Goal: Task Accomplishment & Management: Complete application form

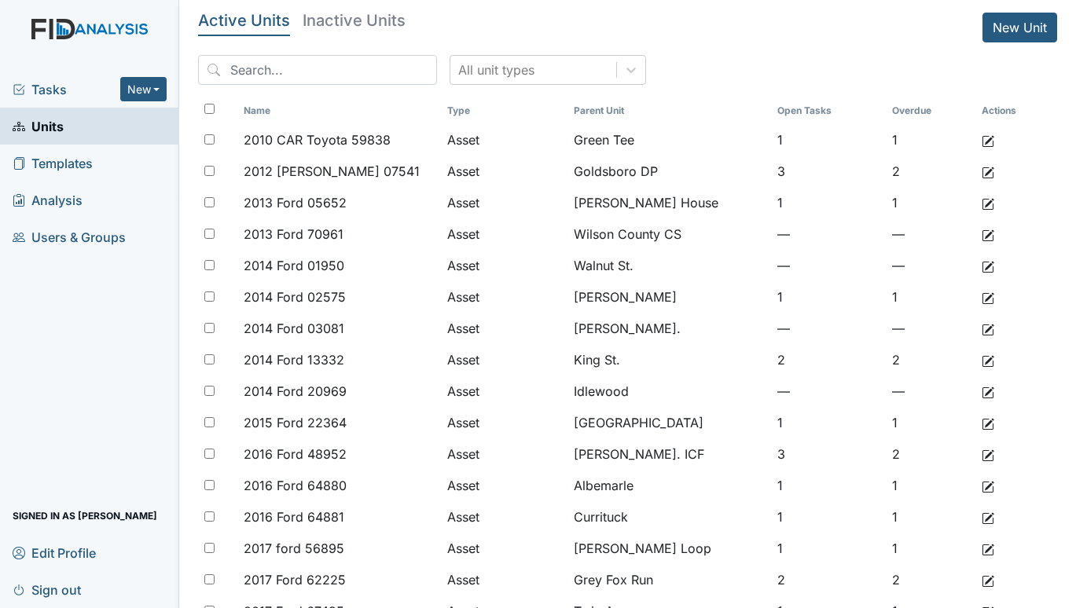
click at [54, 85] on span "Tasks" at bounding box center [67, 89] width 108 height 19
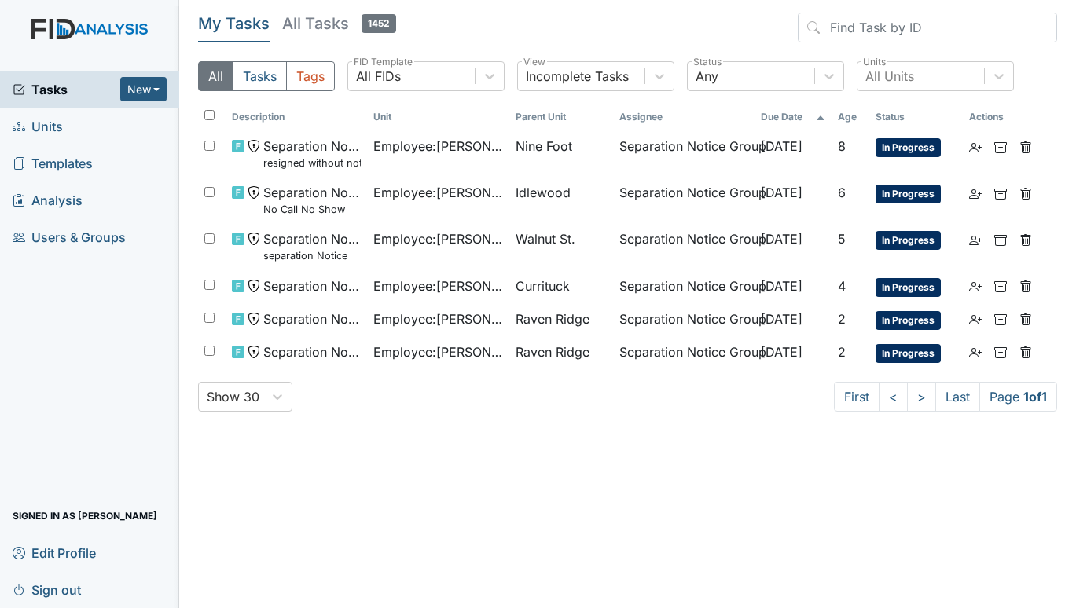
click at [42, 119] on span "Units" at bounding box center [38, 126] width 50 height 24
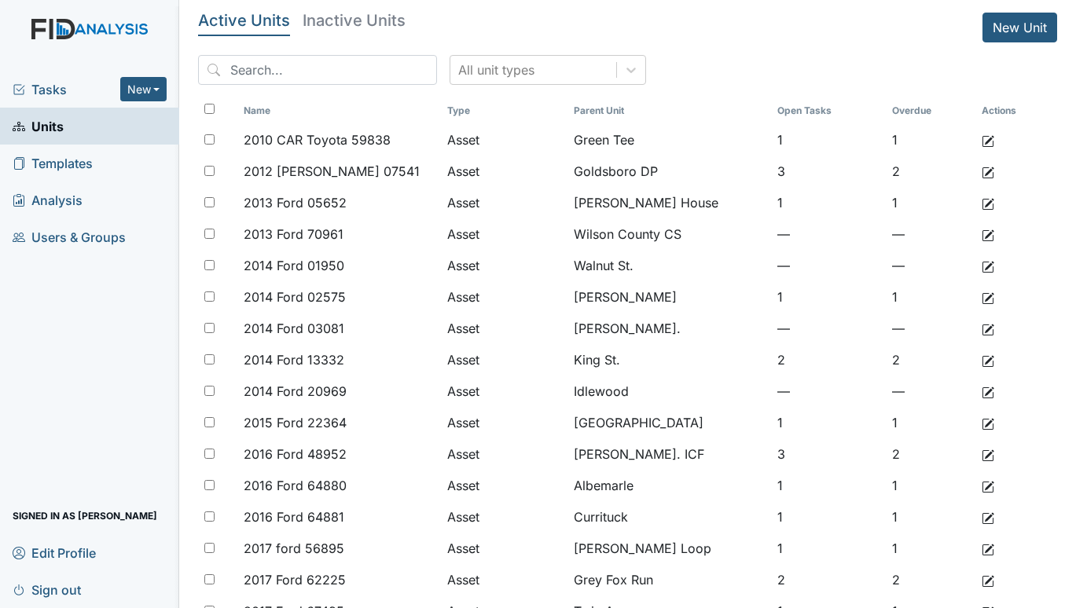
click at [55, 90] on span "Tasks" at bounding box center [67, 89] width 108 height 19
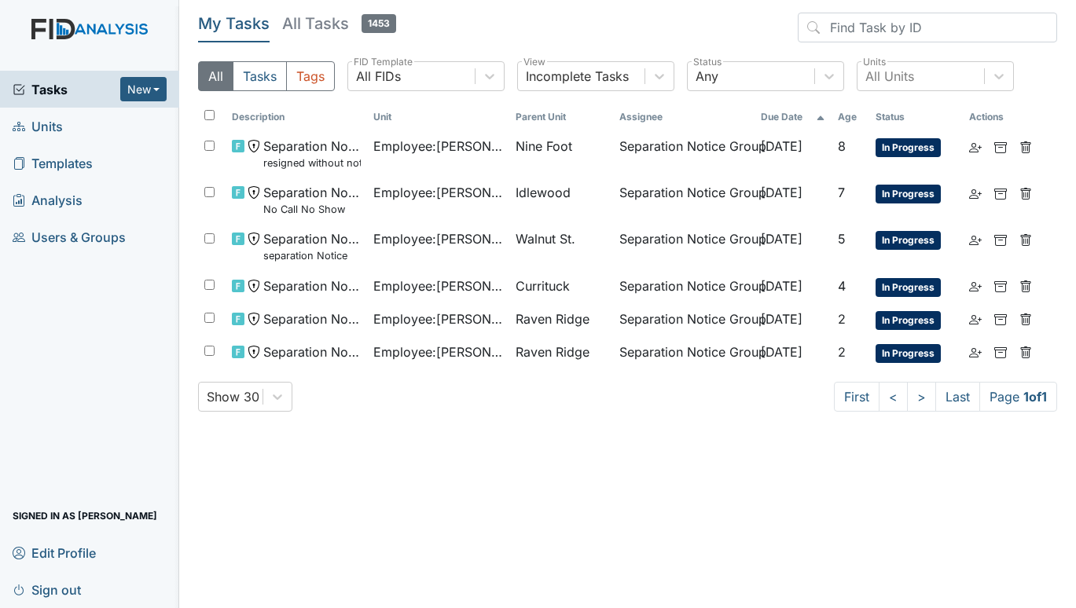
click at [41, 122] on span "Units" at bounding box center [38, 126] width 50 height 24
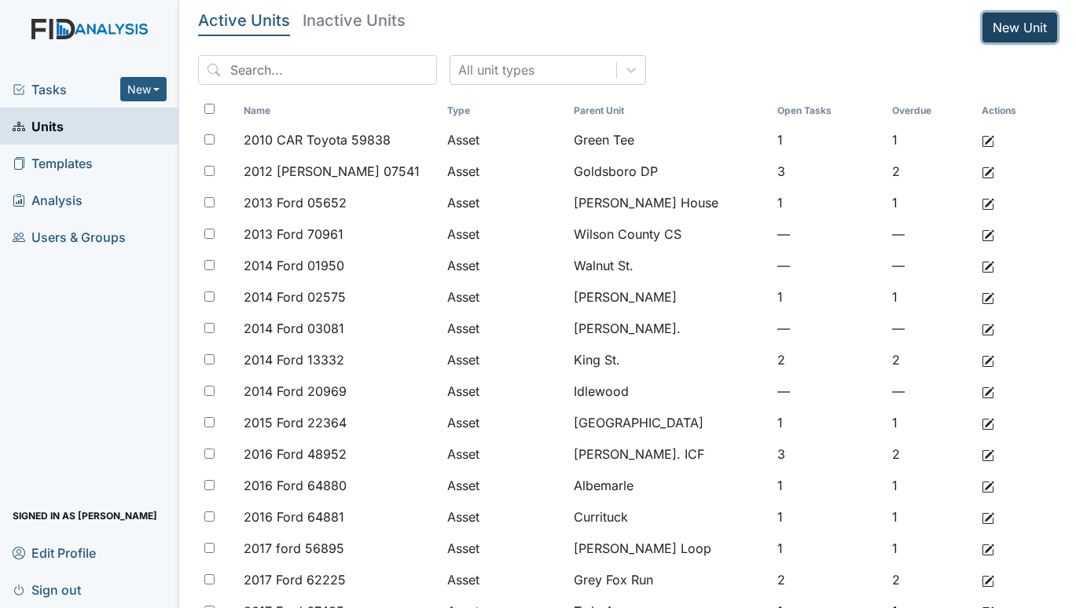
click at [1002, 23] on link "New Unit" at bounding box center [1020, 28] width 75 height 30
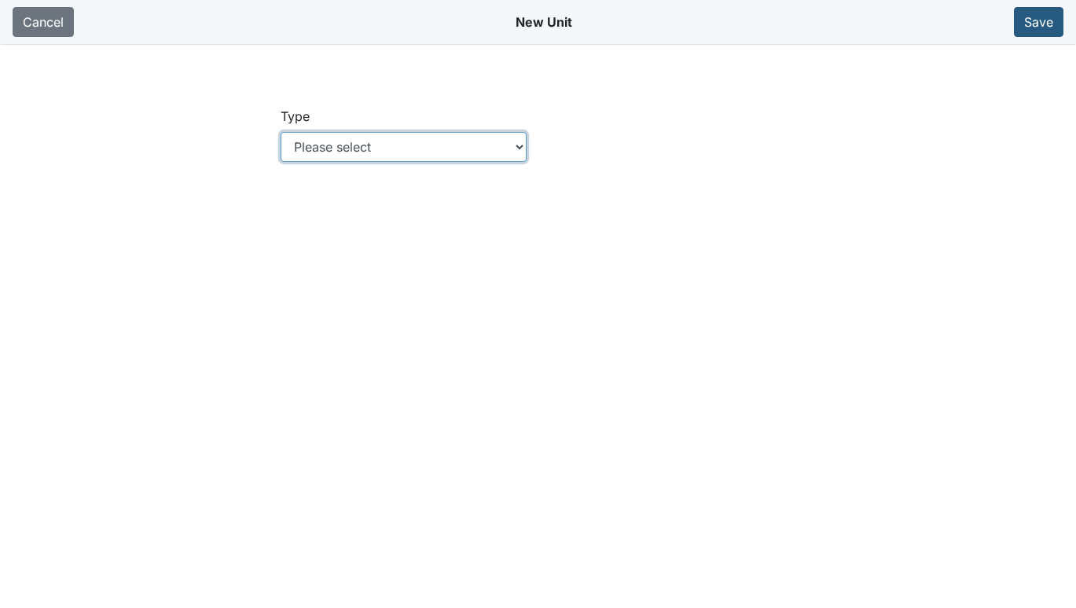
drag, startPoint x: 520, startPoint y: 146, endPoint x: 502, endPoint y: 160, distance: 21.9
click at [520, 146] on select "Please select Location Location: Employee Location: Consumer Location: Asset Lo…" at bounding box center [403, 147] width 245 height 30
select select "c73a534c-0e54-49e9-a002-c9fa01df8b69"
click at [281, 132] on select "Please select Location Location: Employee Location: Consumer Location: Asset Lo…" at bounding box center [403, 147] width 245 height 30
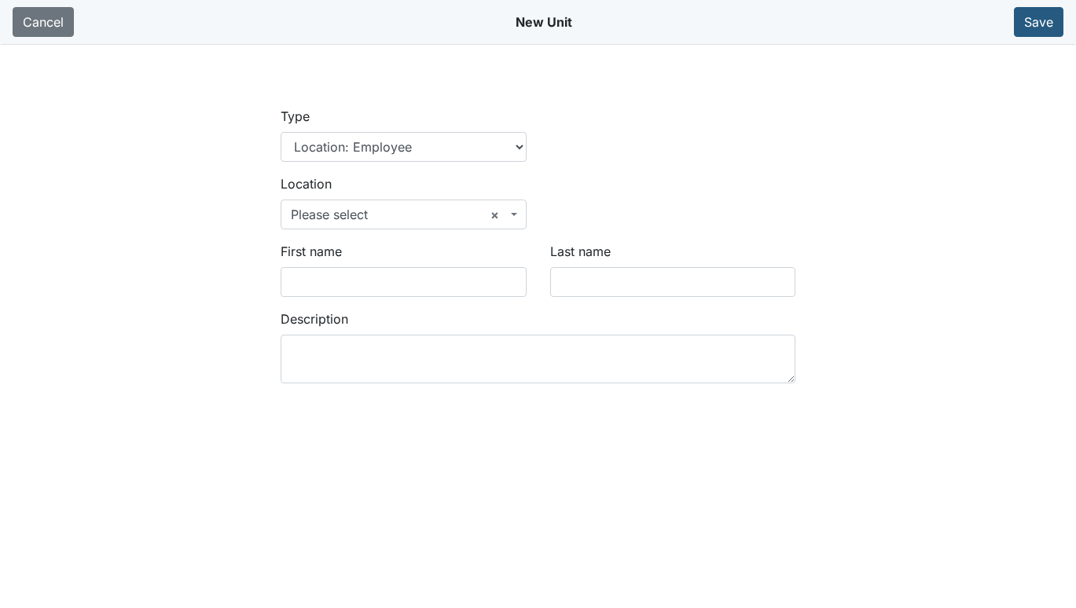
click at [521, 210] on span "× Please select" at bounding box center [403, 215] width 245 height 30
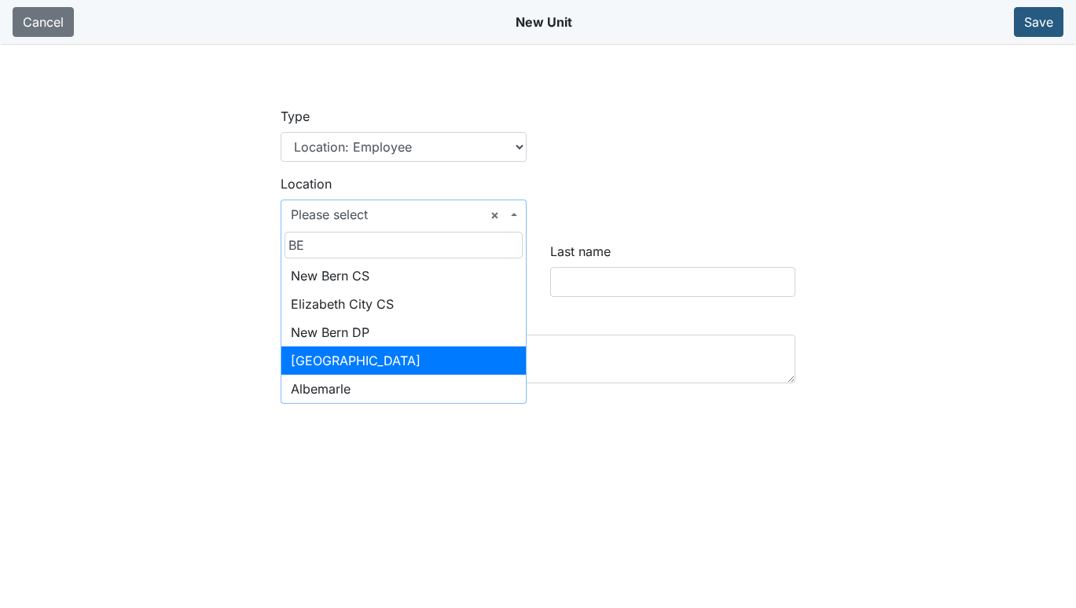
type input "BE"
select select "a5946280-a4e1-4258-aca9-ae5f39c0260f"
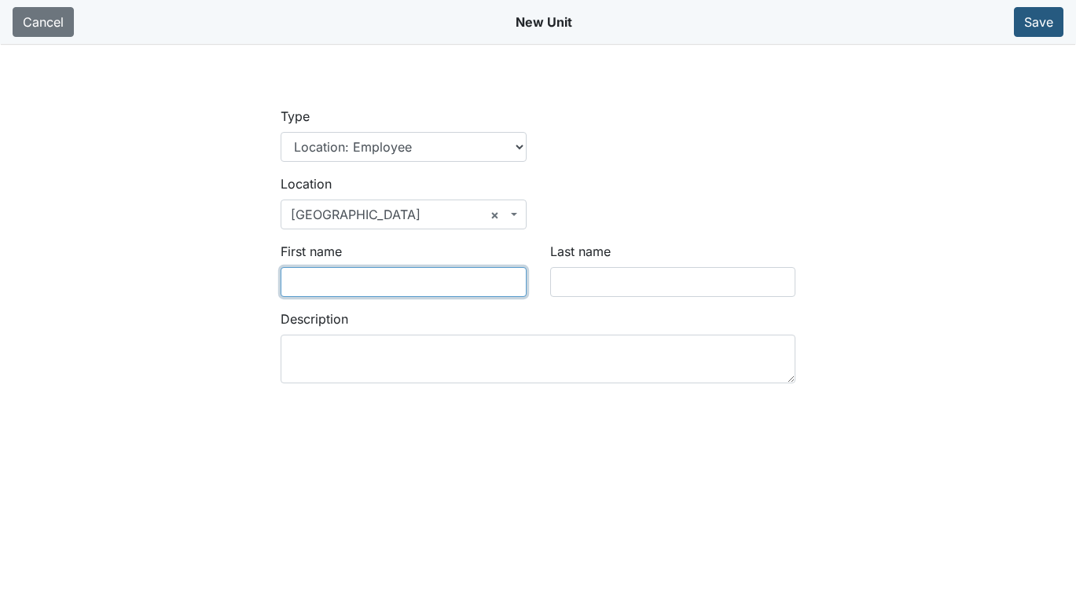
click at [363, 289] on input "First name" at bounding box center [403, 282] width 245 height 30
type input "d"
type input "D'Asia"
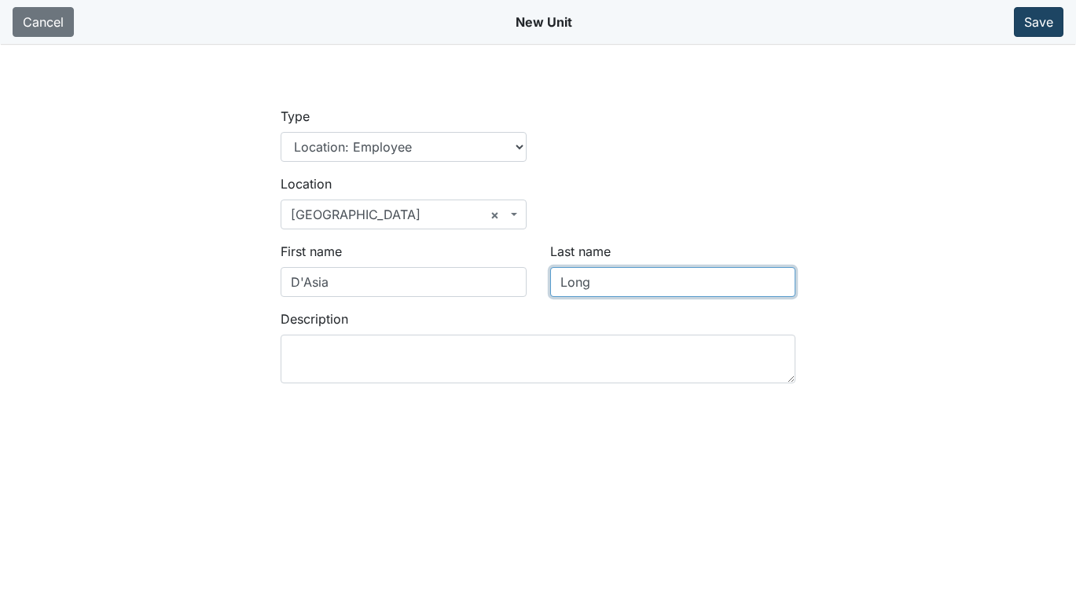
type input "Long"
click at [1051, 24] on button "Save" at bounding box center [1039, 22] width 50 height 30
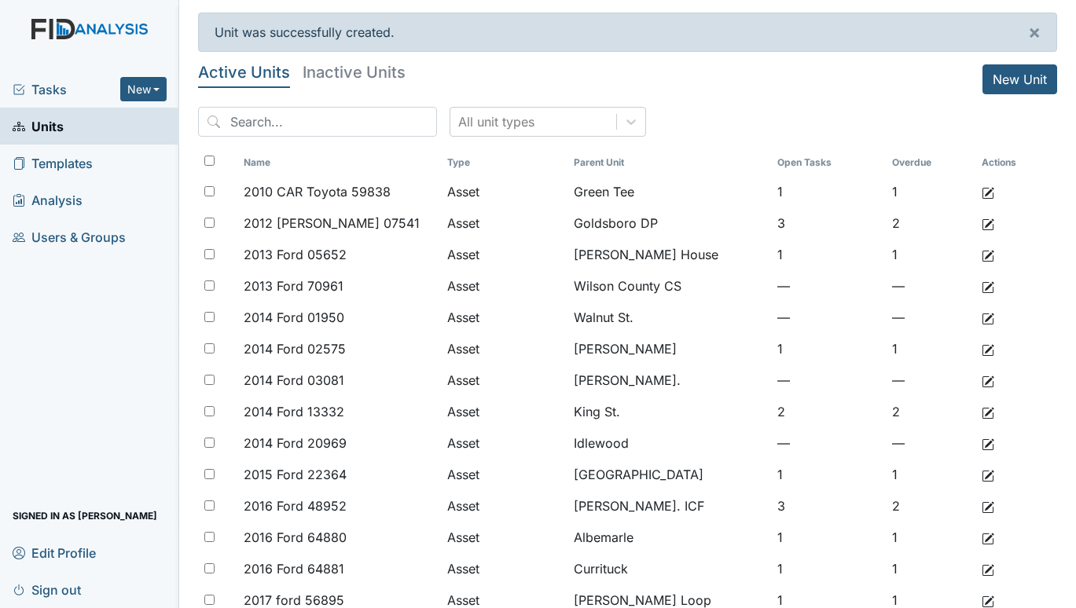
click at [52, 88] on span "Tasks" at bounding box center [67, 89] width 108 height 19
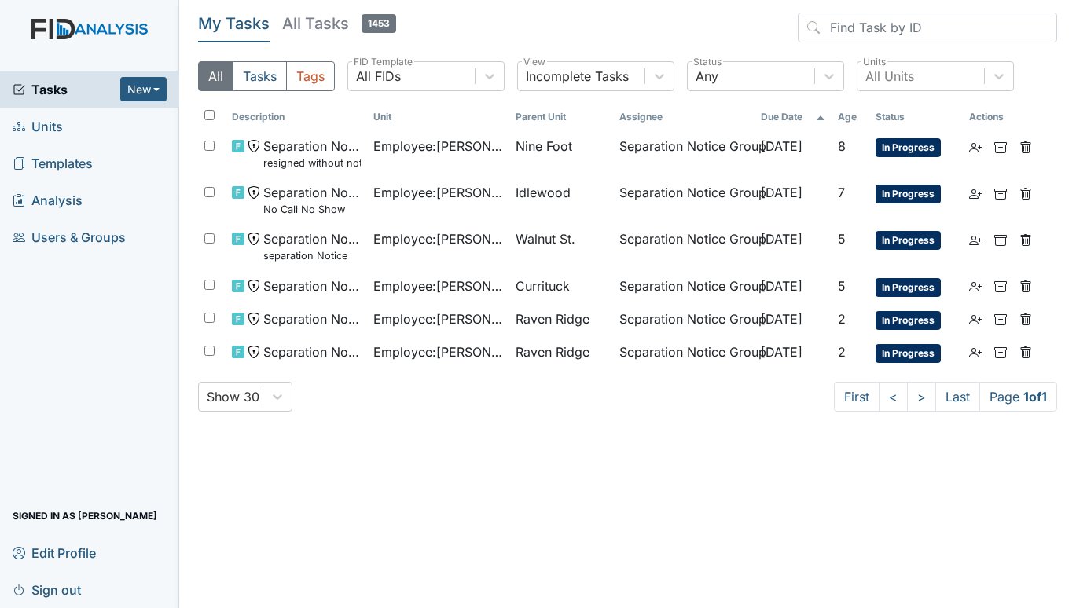
click at [36, 84] on span "Tasks" at bounding box center [67, 89] width 108 height 19
click at [44, 122] on span "Units" at bounding box center [38, 126] width 50 height 24
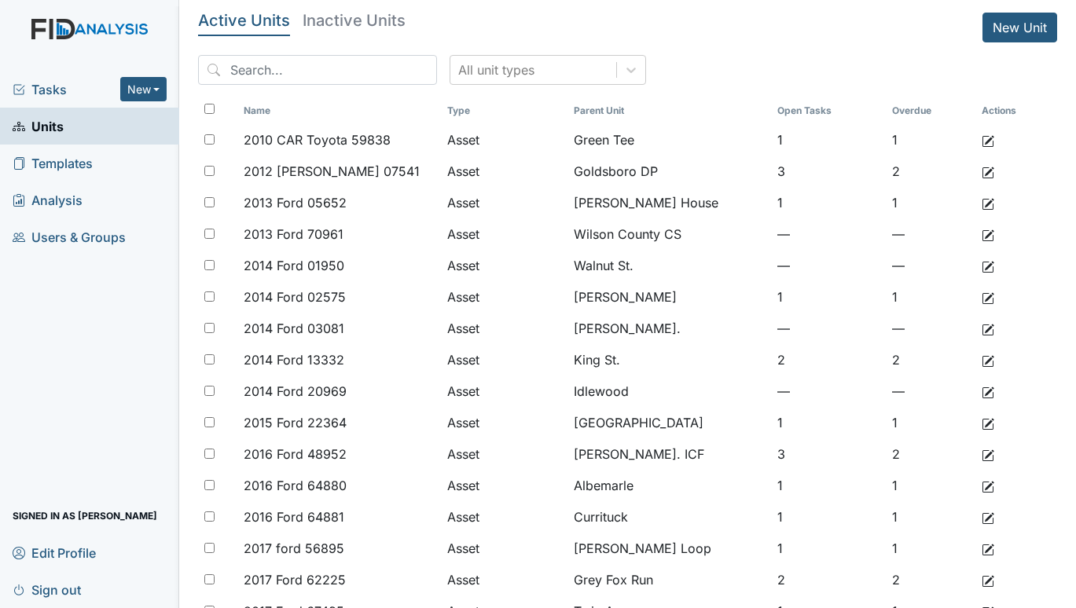
click at [67, 82] on span "Tasks" at bounding box center [67, 89] width 108 height 19
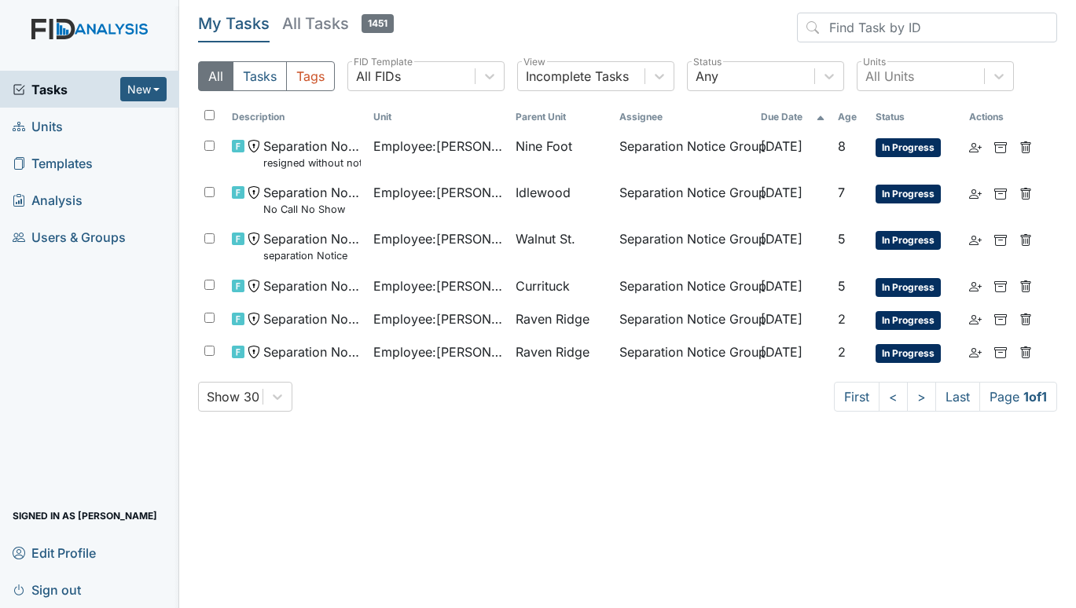
click at [60, 123] on span "Units" at bounding box center [38, 126] width 50 height 24
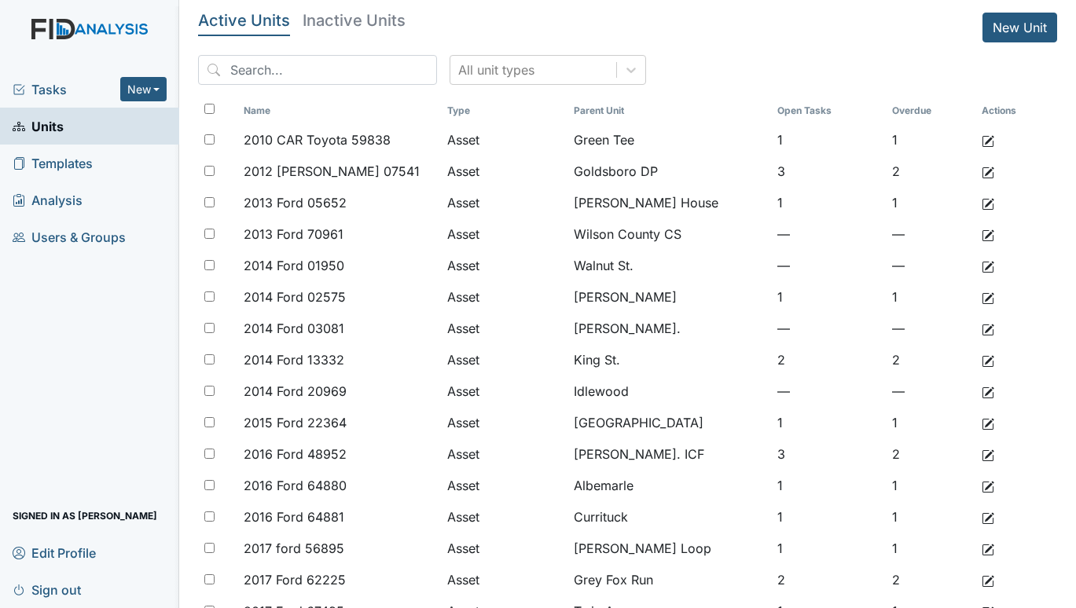
click at [39, 127] on span "Units" at bounding box center [38, 126] width 51 height 24
click at [53, 83] on span "Tasks" at bounding box center [67, 89] width 108 height 19
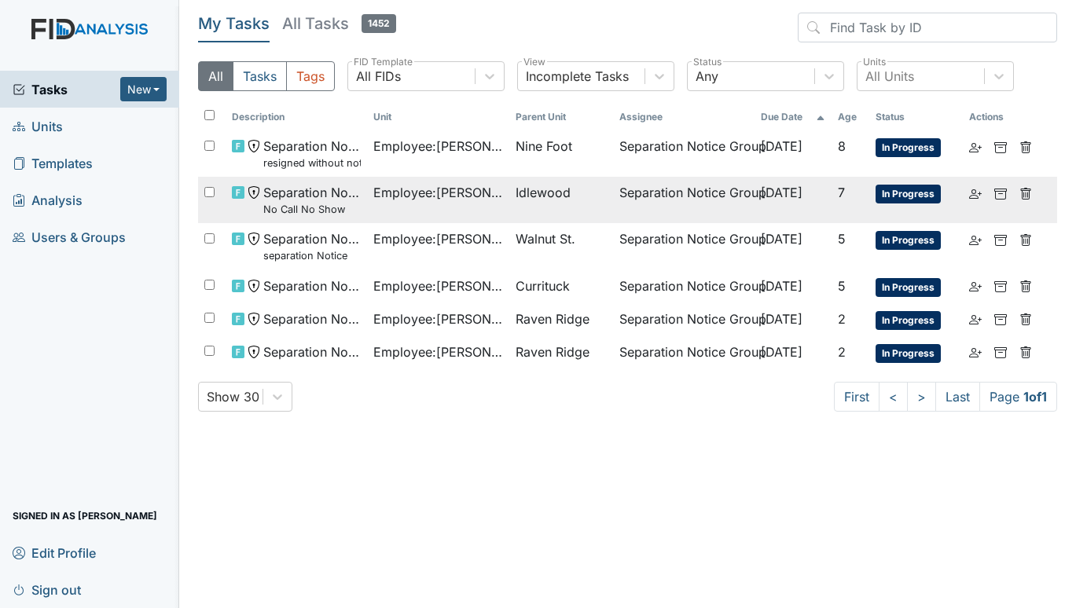
click at [461, 187] on span "Employee : Johnson, Nakia" at bounding box center [437, 192] width 129 height 19
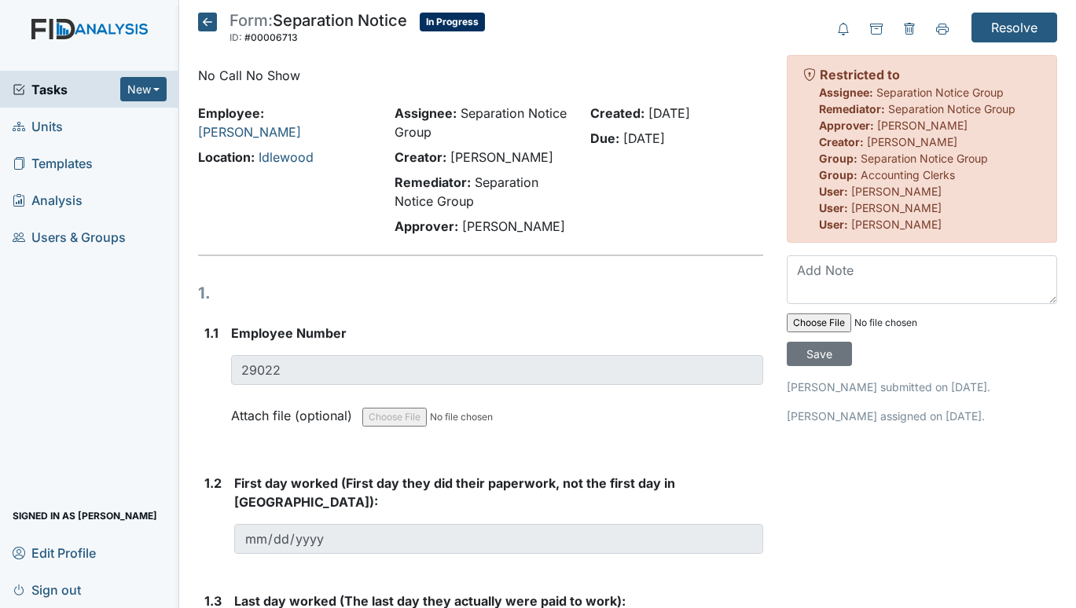
click at [44, 92] on span "Tasks" at bounding box center [67, 89] width 108 height 19
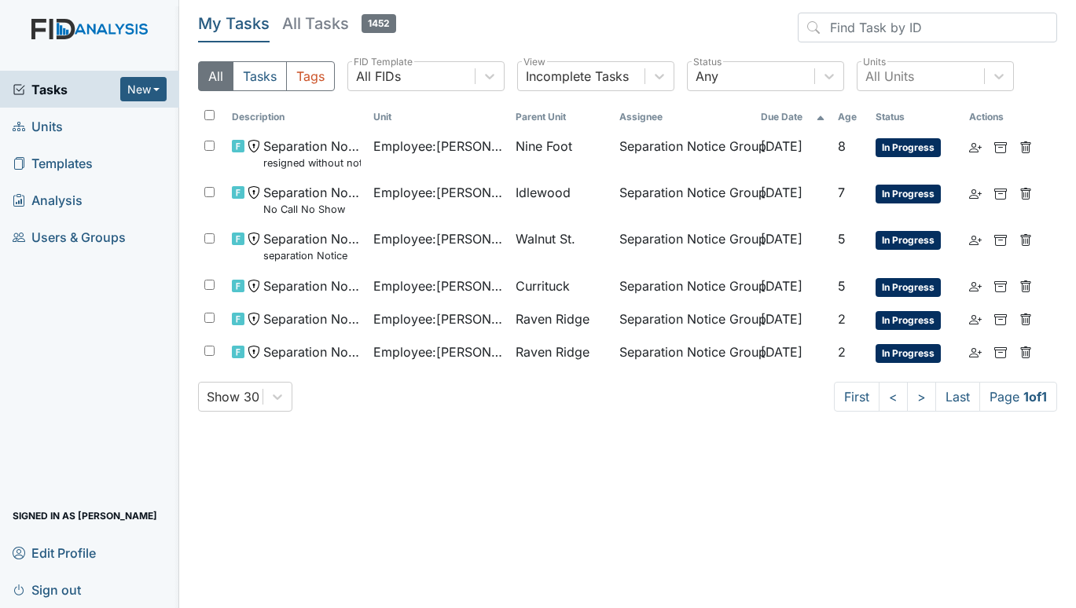
click at [43, 119] on span "Units" at bounding box center [38, 126] width 50 height 24
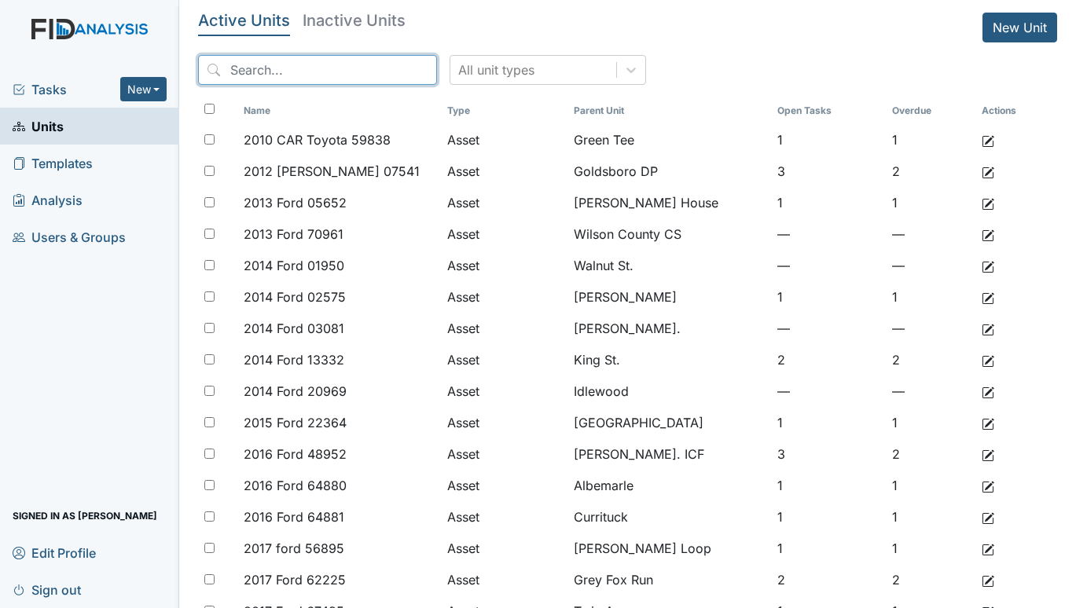
click at [266, 67] on input "search" at bounding box center [317, 70] width 239 height 30
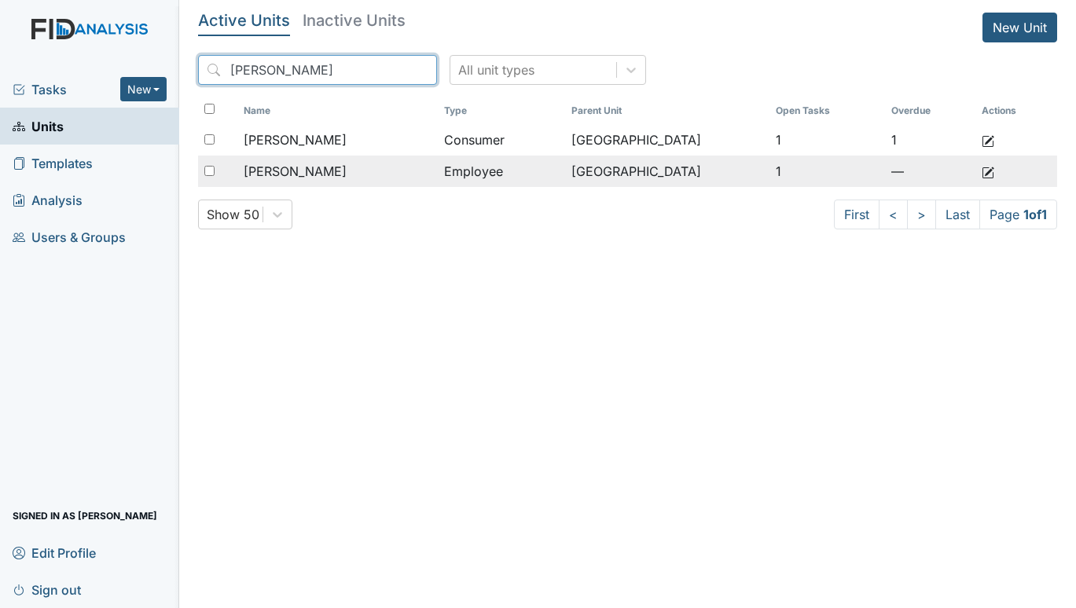
type input "kelly"
click at [303, 175] on span "Kelly, Latoya" at bounding box center [295, 171] width 103 height 19
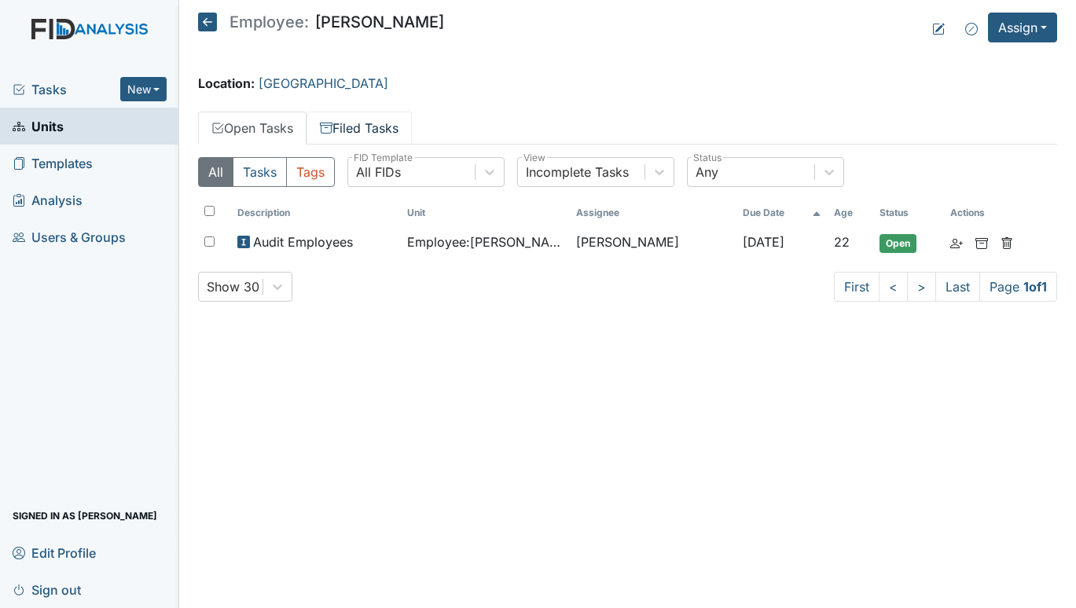
click at [355, 121] on link "Filed Tasks" at bounding box center [359, 128] width 105 height 33
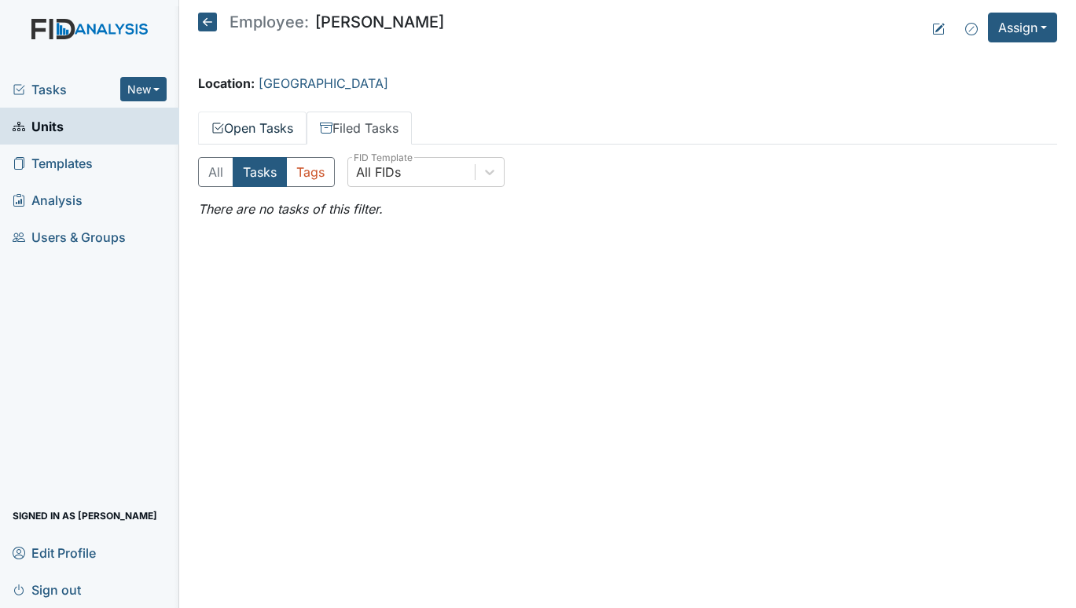
click at [220, 122] on icon at bounding box center [217, 128] width 13 height 13
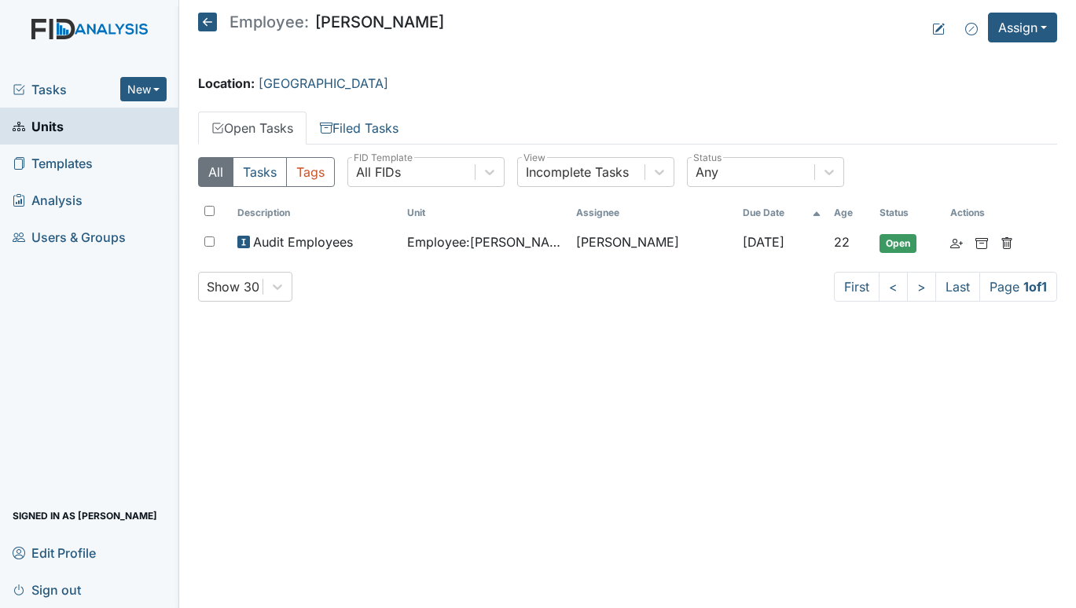
click at [42, 118] on span "Units" at bounding box center [38, 126] width 51 height 24
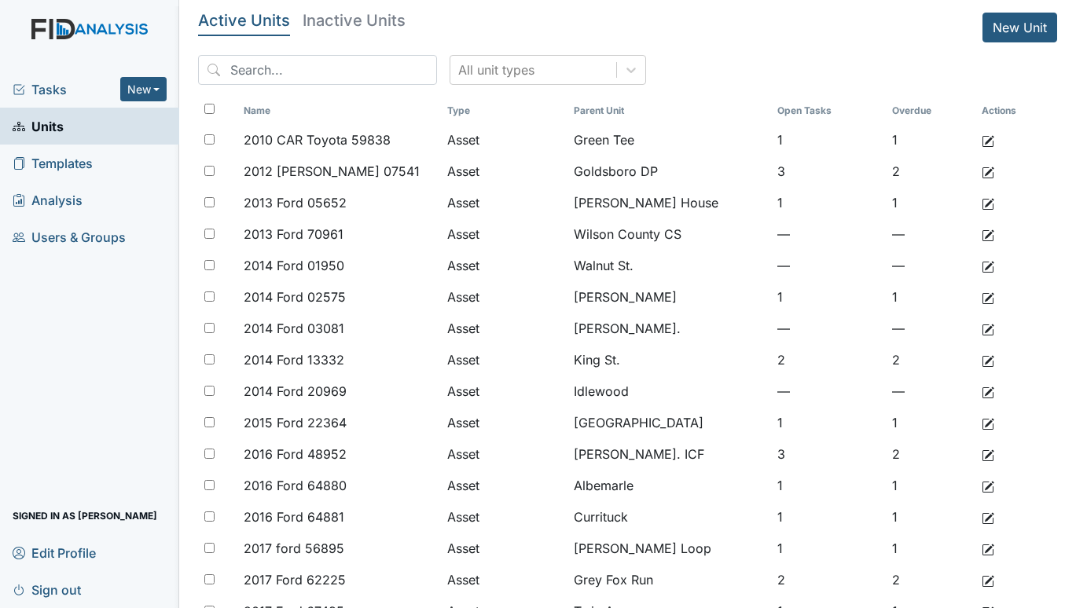
click at [56, 82] on span "Tasks" at bounding box center [67, 89] width 108 height 19
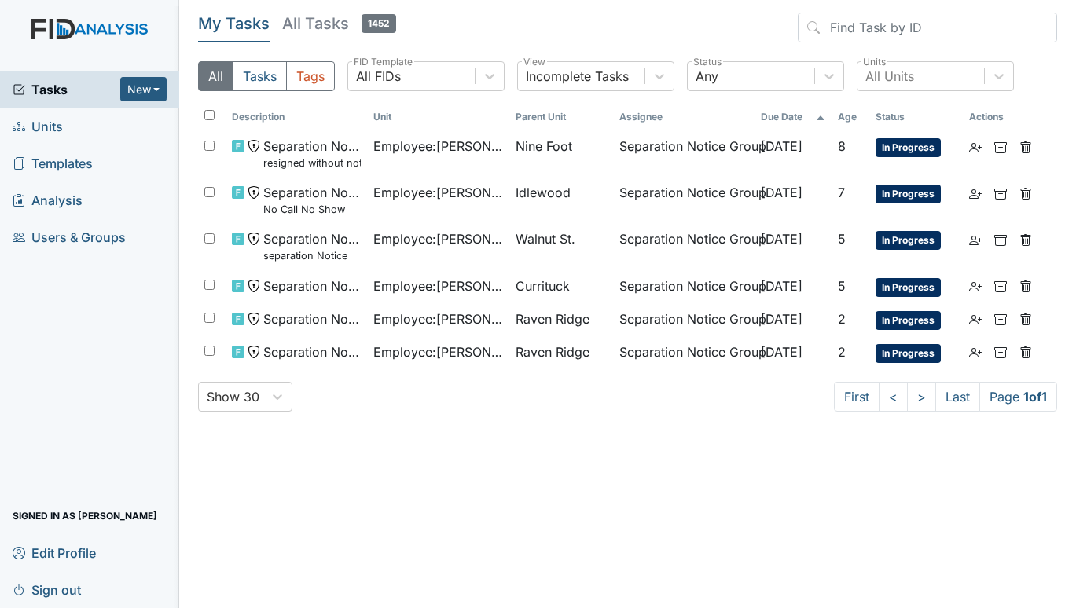
click at [33, 125] on span "Units" at bounding box center [38, 126] width 50 height 24
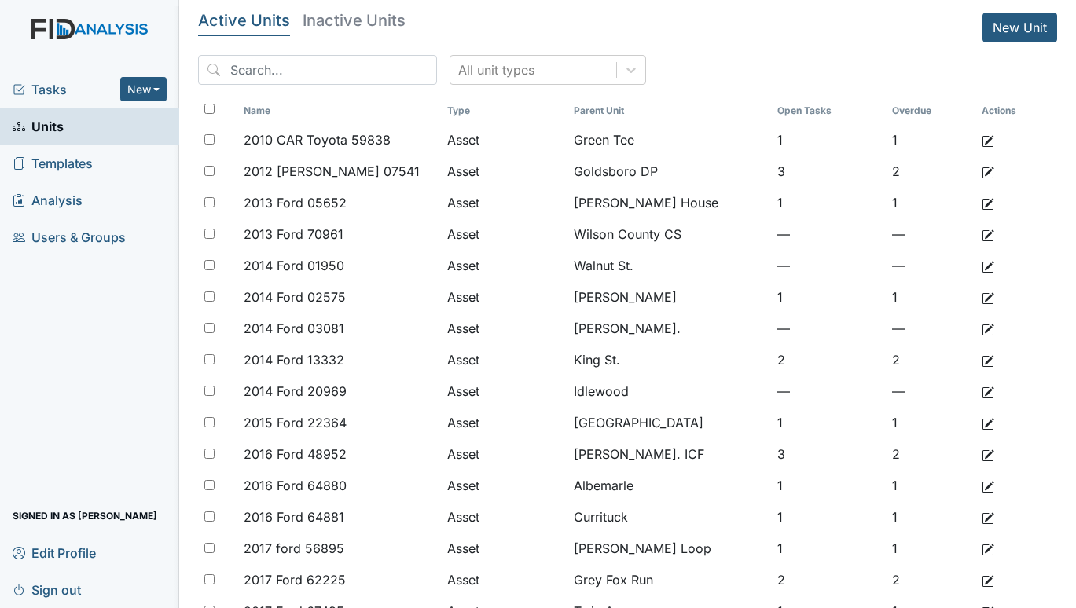
click at [37, 87] on span "Tasks" at bounding box center [67, 89] width 108 height 19
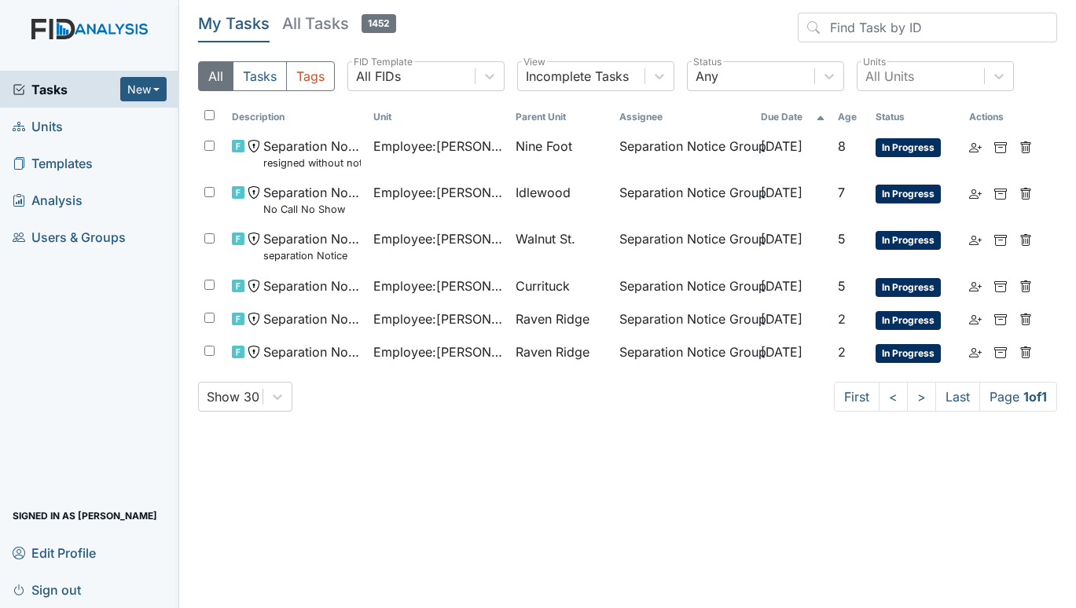
click at [49, 125] on span "Units" at bounding box center [38, 126] width 50 height 24
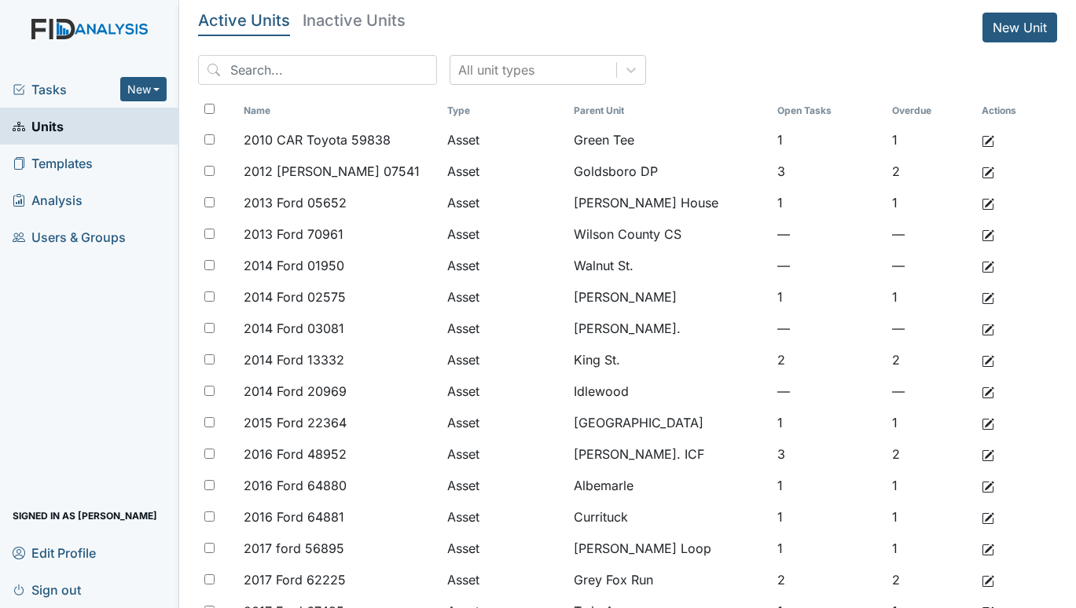
click at [105, 90] on span "Tasks" at bounding box center [67, 89] width 108 height 19
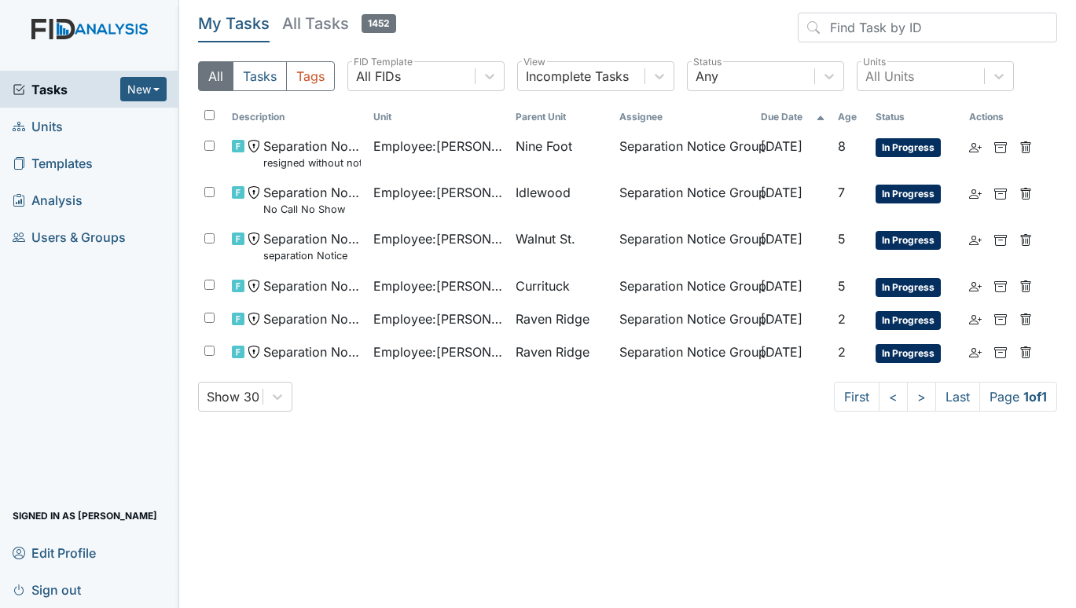
click at [43, 118] on span "Units" at bounding box center [38, 126] width 50 height 24
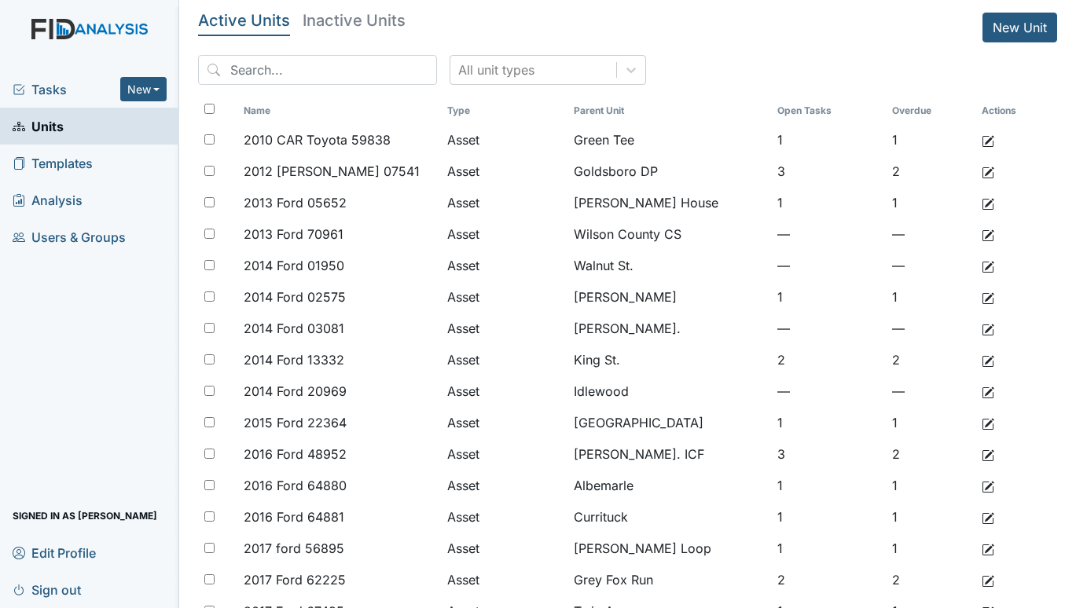
click at [59, 85] on span "Tasks" at bounding box center [67, 89] width 108 height 19
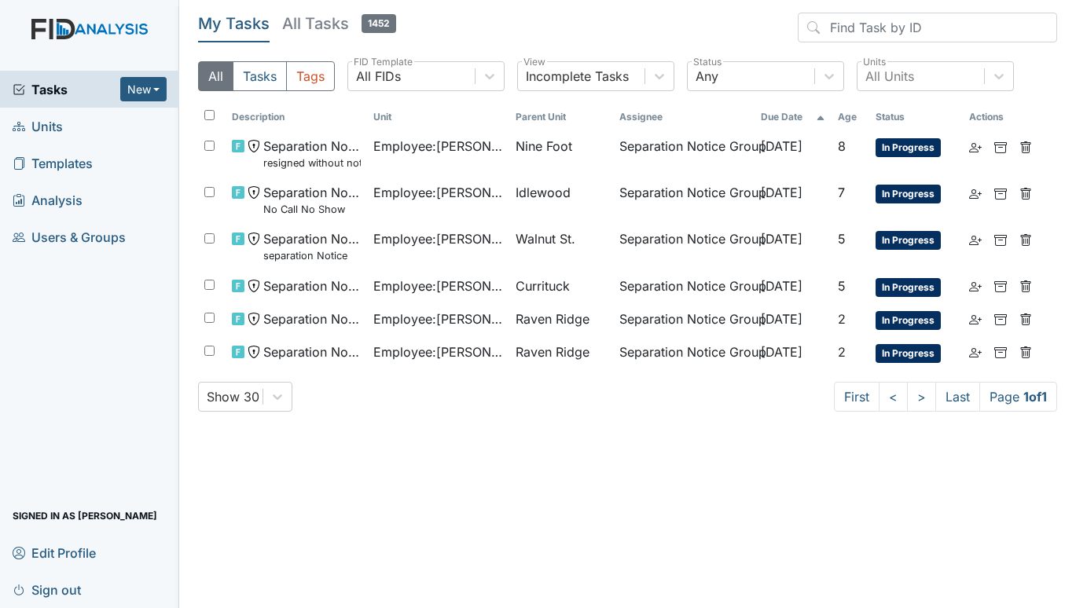
click at [40, 126] on span "Units" at bounding box center [38, 126] width 50 height 24
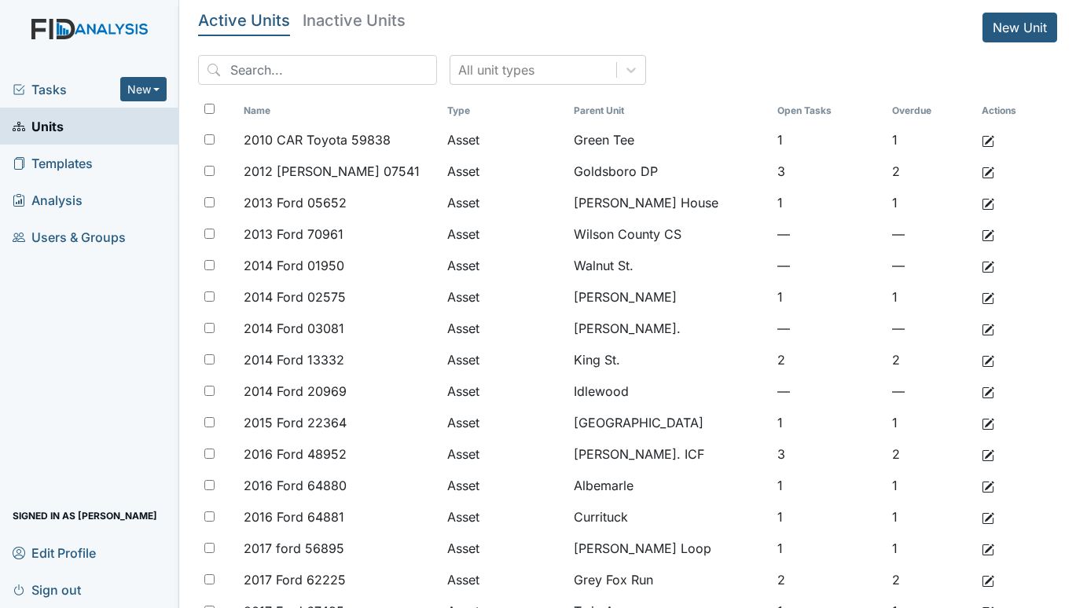
click at [34, 85] on span "Tasks" at bounding box center [67, 89] width 108 height 19
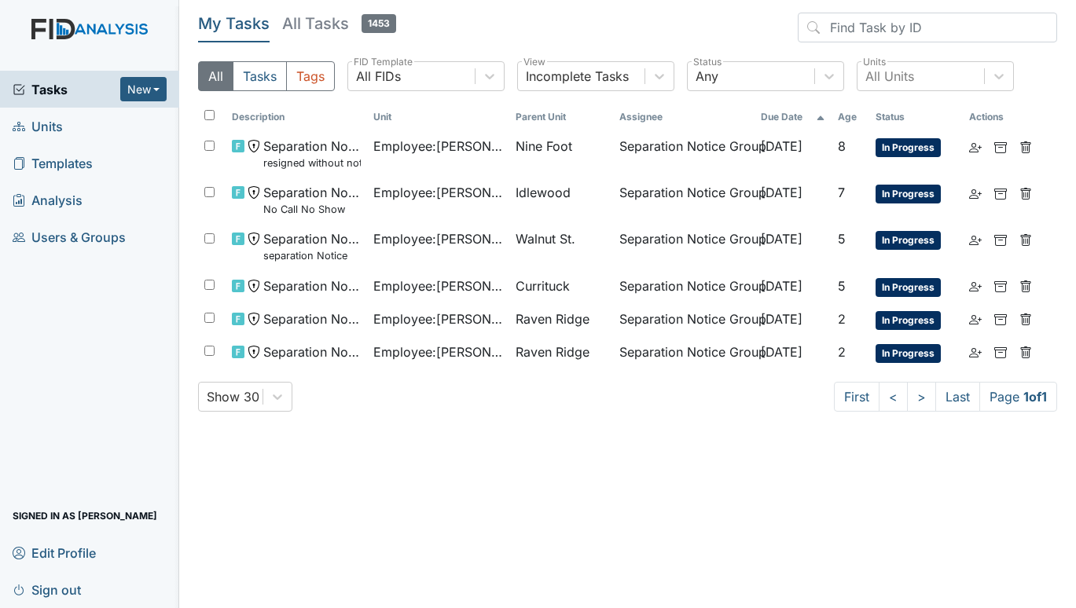
click at [53, 120] on span "Units" at bounding box center [38, 126] width 50 height 24
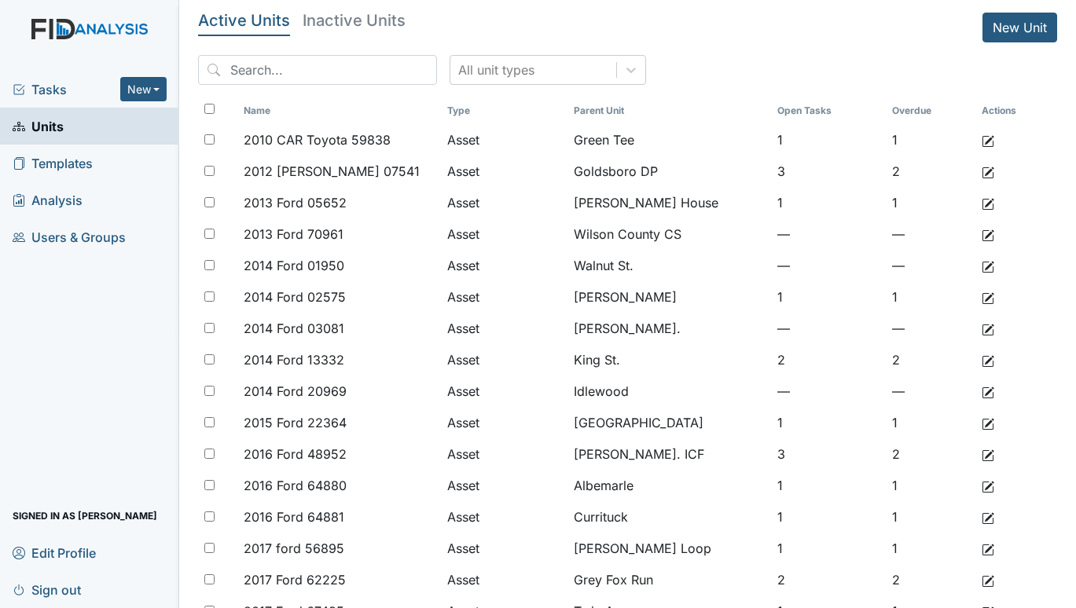
click at [39, 83] on span "Tasks" at bounding box center [67, 89] width 108 height 19
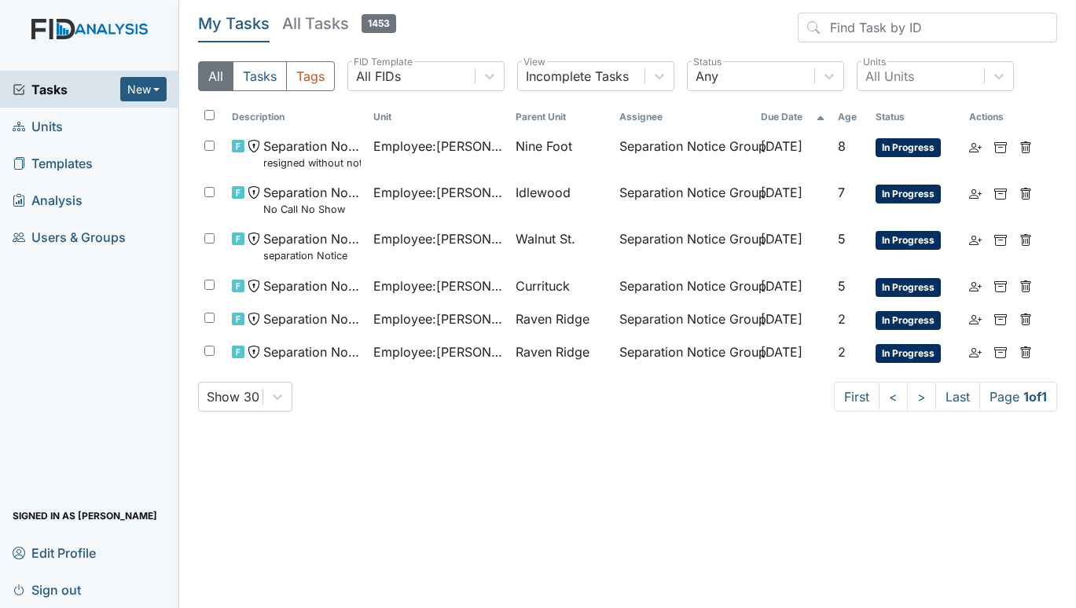
click at [51, 123] on span "Units" at bounding box center [38, 126] width 50 height 24
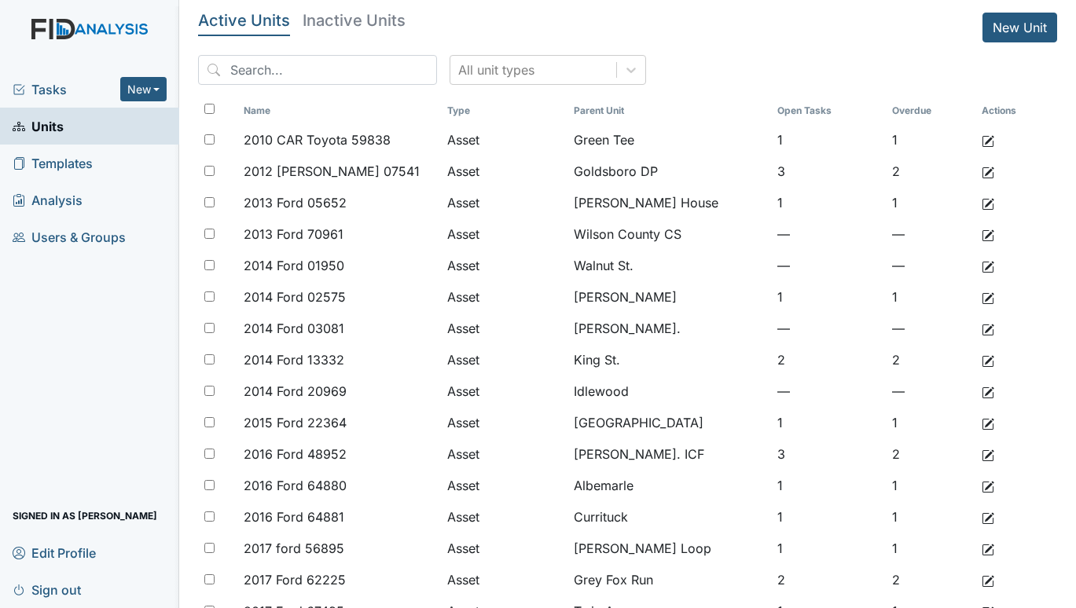
click at [56, 90] on span "Tasks" at bounding box center [67, 89] width 108 height 19
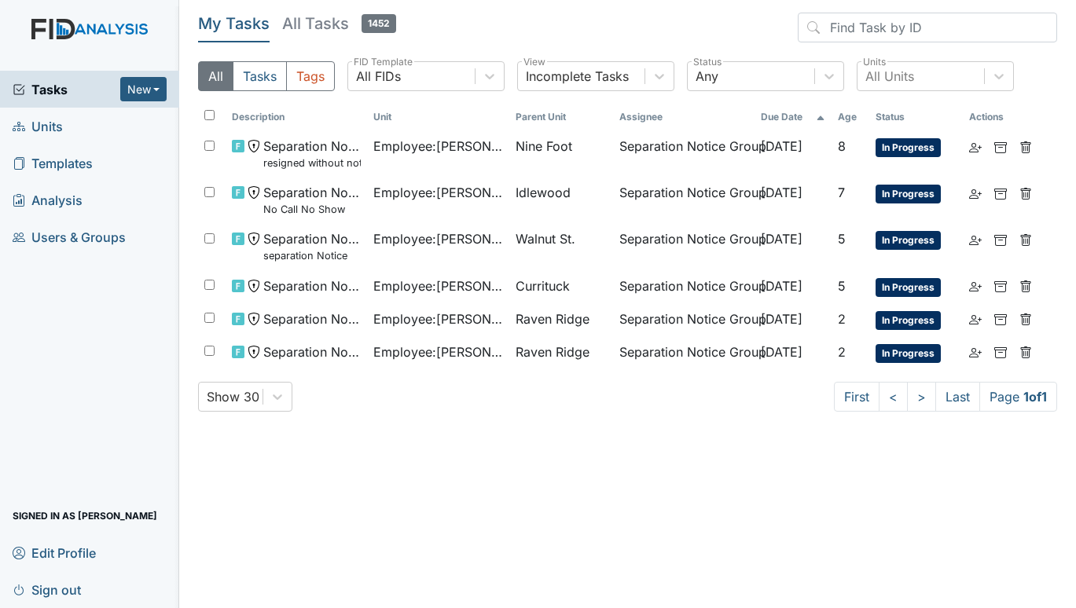
click at [53, 130] on span "Units" at bounding box center [38, 126] width 50 height 24
